Goal: Navigation & Orientation: Understand site structure

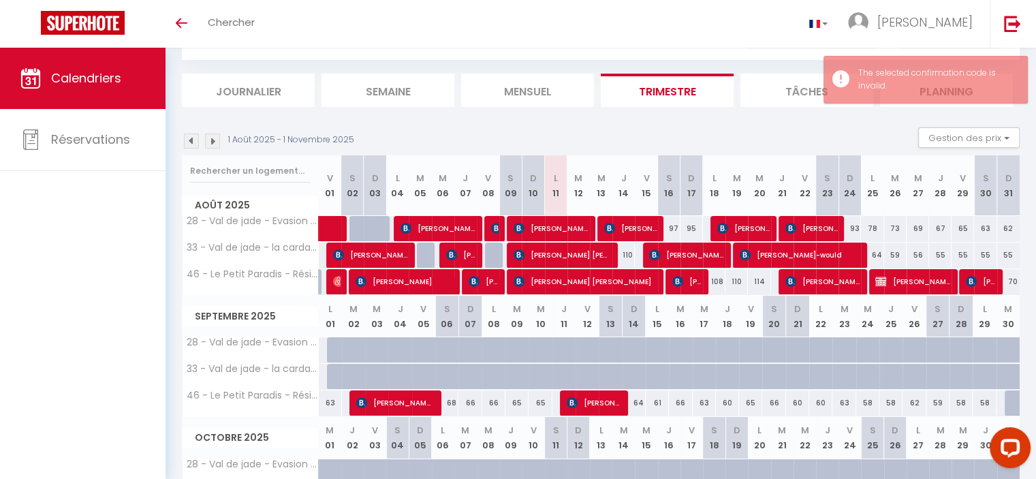
click at [628, 253] on div "110" at bounding box center [623, 254] width 22 height 25
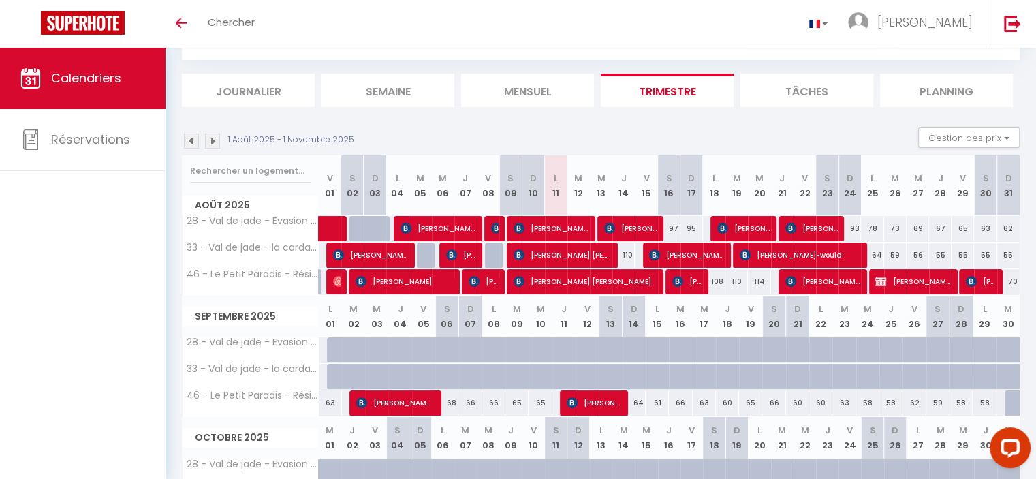
click at [669, 225] on div "97" at bounding box center [669, 228] width 22 height 25
click at [672, 222] on div "97" at bounding box center [669, 228] width 22 height 25
click at [671, 231] on div "97" at bounding box center [669, 228] width 22 height 25
click at [278, 218] on span "28 - Val de jade - Evasion - Rue [PERSON_NAME] - Apt 32" at bounding box center [332, 216] width 278 height 16
drag, startPoint x: 666, startPoint y: 227, endPoint x: 678, endPoint y: 227, distance: 12.3
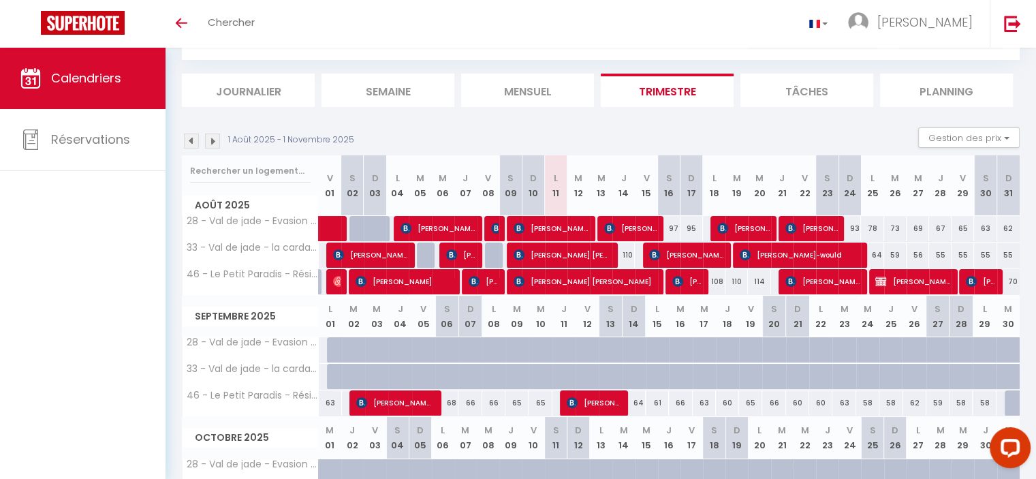
click at [678, 227] on div "97" at bounding box center [669, 228] width 22 height 25
click at [695, 222] on div "95" at bounding box center [691, 228] width 22 height 25
click at [667, 223] on div "97" at bounding box center [669, 228] width 22 height 25
click at [687, 230] on div "95" at bounding box center [691, 228] width 22 height 25
drag, startPoint x: 684, startPoint y: 226, endPoint x: 691, endPoint y: 225, distance: 7.5
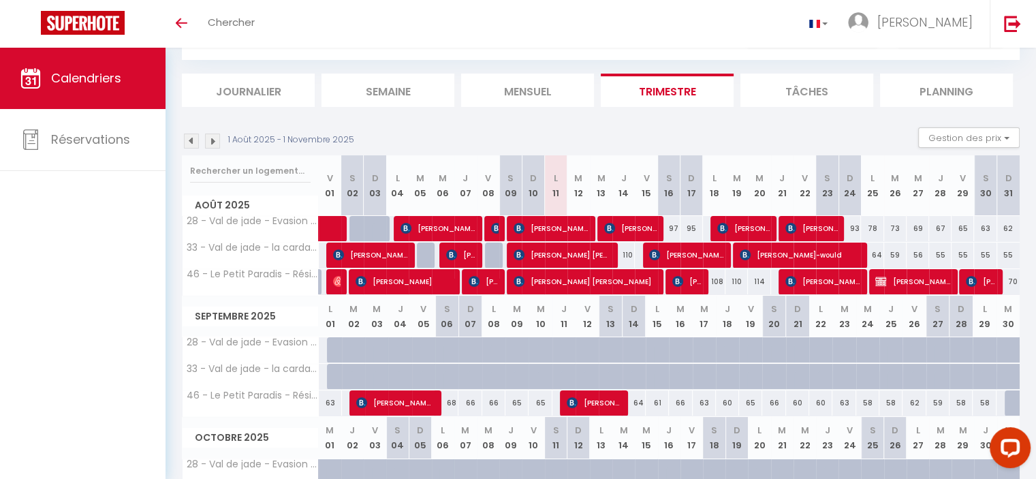
click at [691, 225] on div "95" at bounding box center [691, 228] width 22 height 25
click at [692, 226] on div "95" at bounding box center [691, 228] width 22 height 25
drag, startPoint x: 695, startPoint y: 227, endPoint x: 670, endPoint y: 227, distance: 25.2
click at [670, 227] on tr "28 - Val de jade - Evasion - Rue [PERSON_NAME] - Apt 32 70 96 81 [PERSON_NAME] …" at bounding box center [602, 228] width 838 height 27
click at [670, 227] on div "97" at bounding box center [669, 228] width 22 height 25
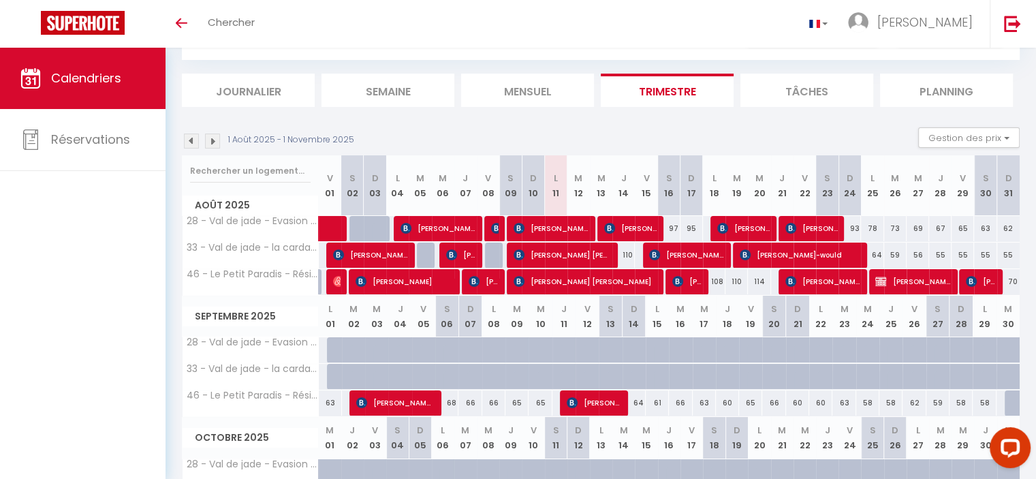
drag, startPoint x: 669, startPoint y: 227, endPoint x: 685, endPoint y: 227, distance: 15.7
click at [685, 227] on tr "28 - Val de jade - Evasion - Rue [PERSON_NAME] - Apt 32 70 96 81 [PERSON_NAME] …" at bounding box center [602, 228] width 838 height 27
click at [697, 225] on div "95" at bounding box center [691, 228] width 22 height 25
drag, startPoint x: 697, startPoint y: 225, endPoint x: 669, endPoint y: 230, distance: 28.2
click at [669, 230] on tr "28 - Val de jade - Evasion - Rue [PERSON_NAME] - Apt 32 70 96 81 [PERSON_NAME] …" at bounding box center [602, 228] width 838 height 27
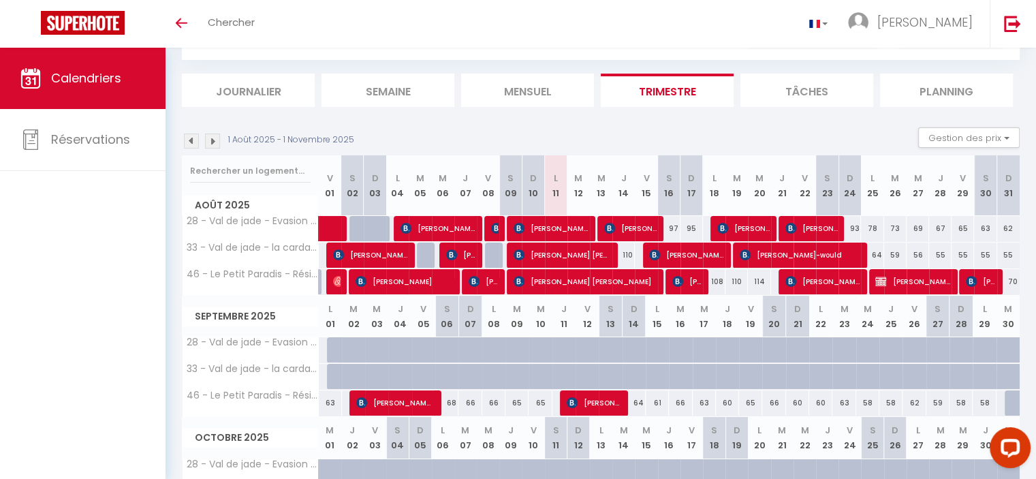
click at [668, 223] on div "97" at bounding box center [669, 228] width 22 height 25
click at [915, 227] on div "69" at bounding box center [918, 228] width 22 height 25
click at [874, 224] on div "78" at bounding box center [872, 228] width 22 height 25
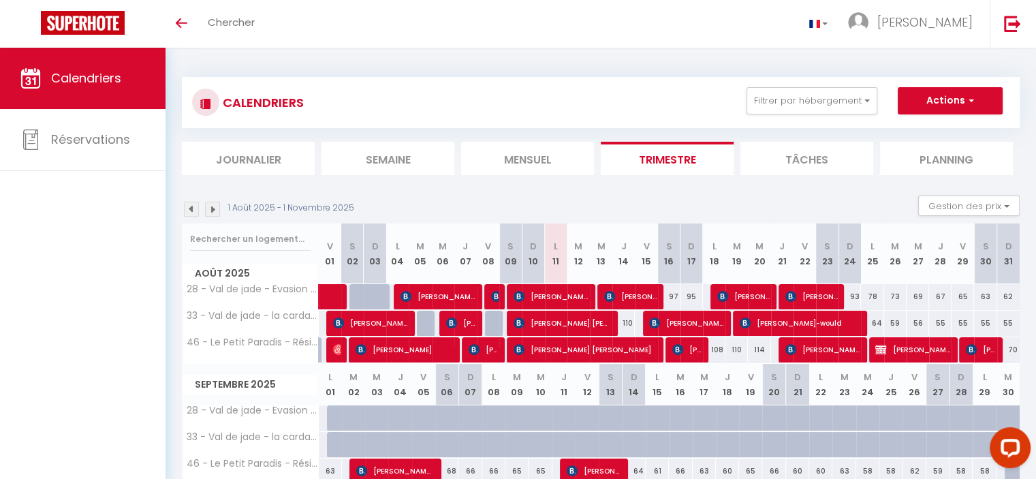
click at [520, 160] on li "Mensuel" at bounding box center [527, 158] width 133 height 33
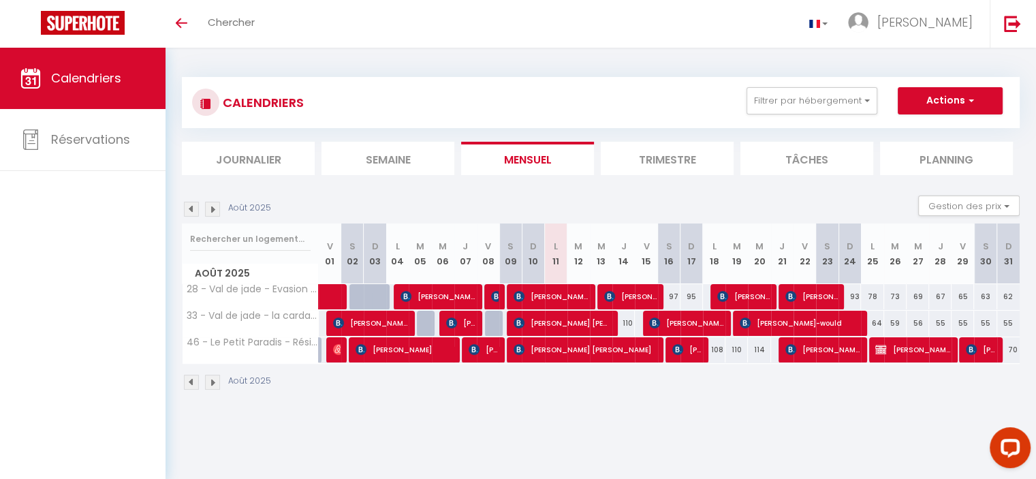
click at [403, 155] on li "Semaine" at bounding box center [387, 158] width 133 height 33
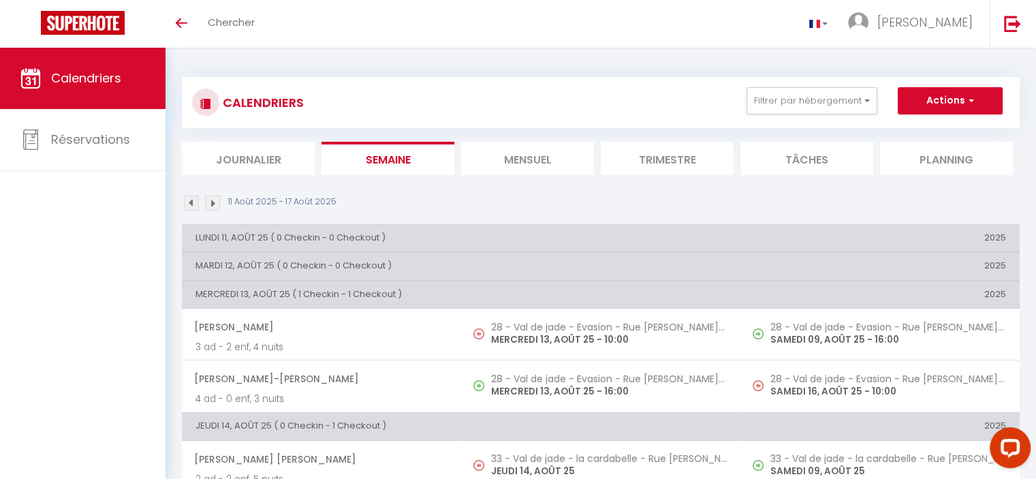
click at [676, 157] on li "Trimestre" at bounding box center [667, 158] width 133 height 33
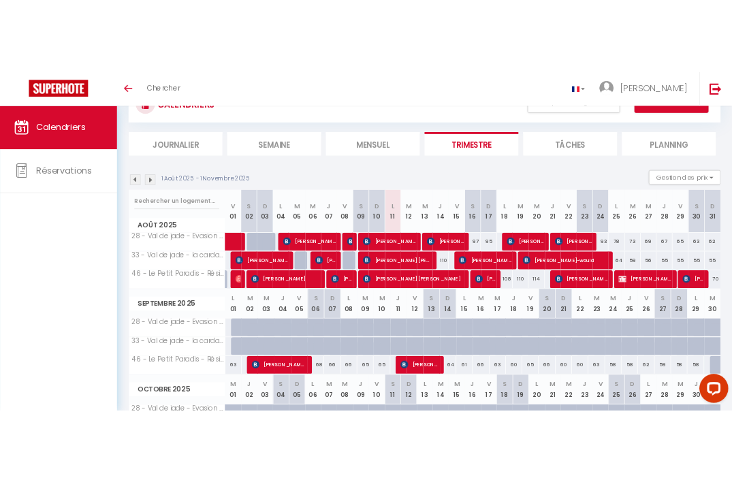
scroll to position [136, 0]
